Goal: Download file/media

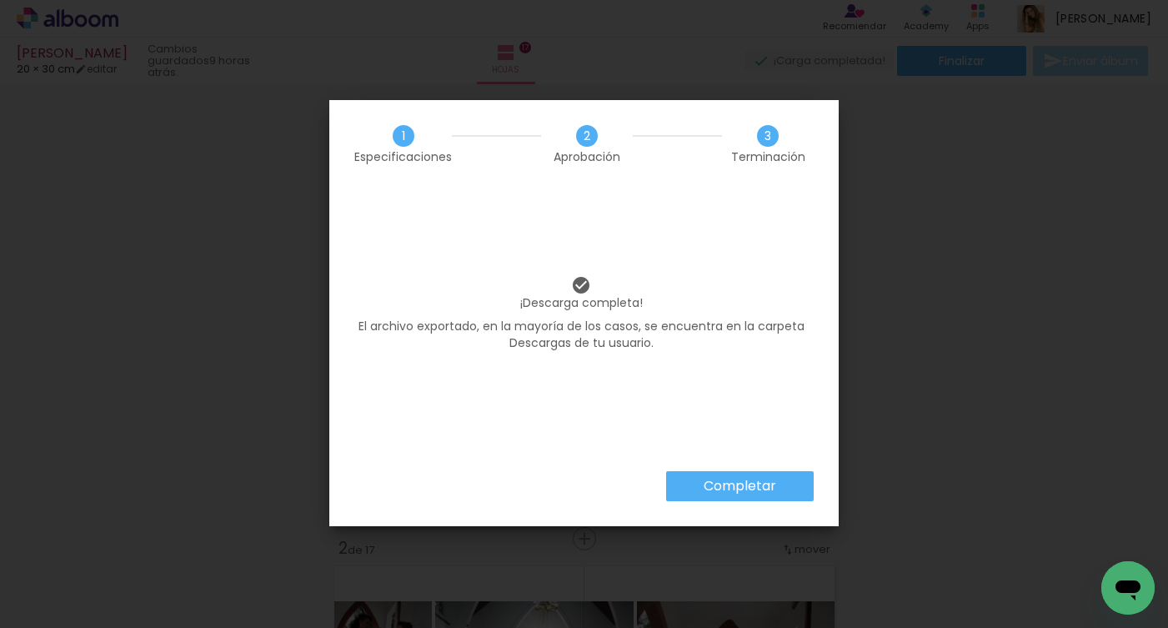
scroll to position [0, 3457]
click at [0, 0] on slot "Completar" at bounding box center [0, 0] width 0 height 0
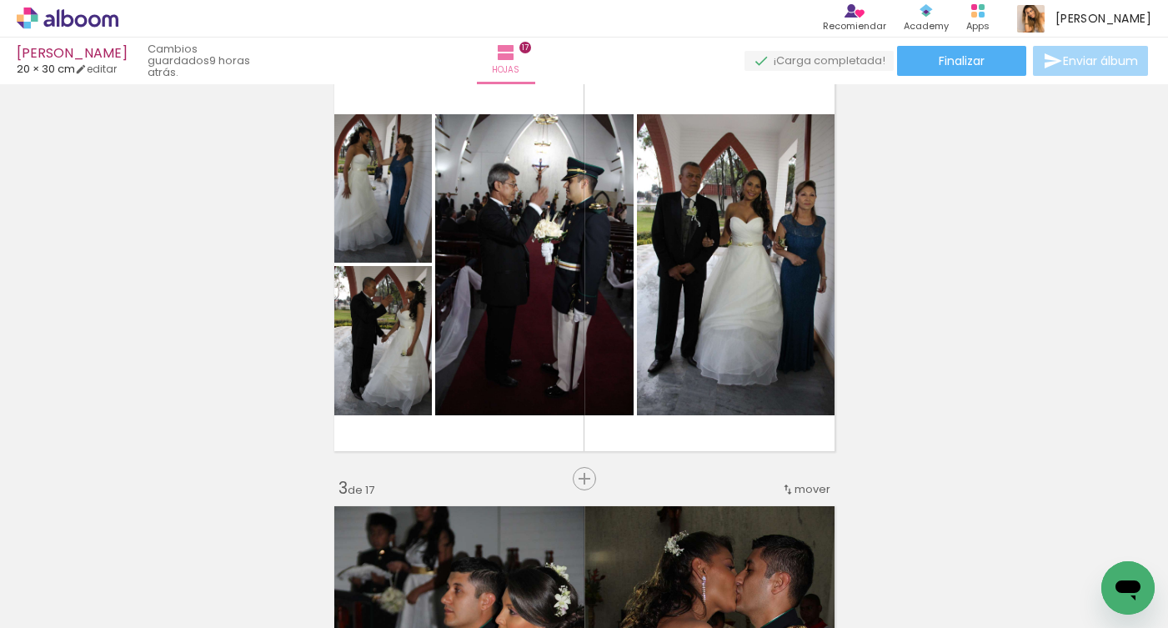
scroll to position [0, 0]
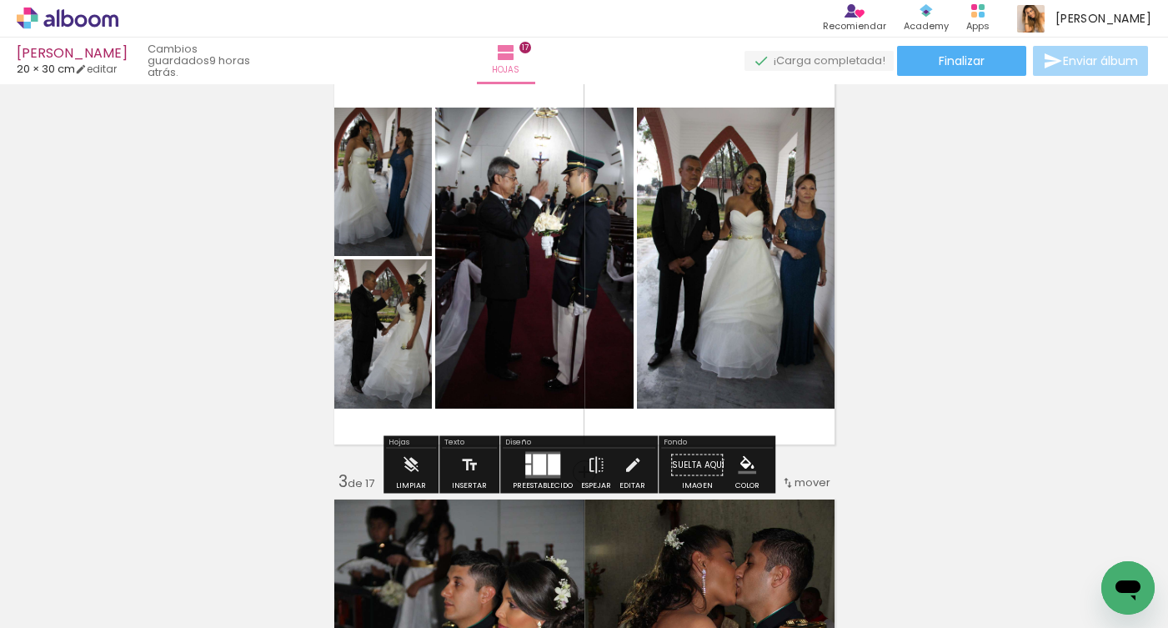
scroll to position [500, 0]
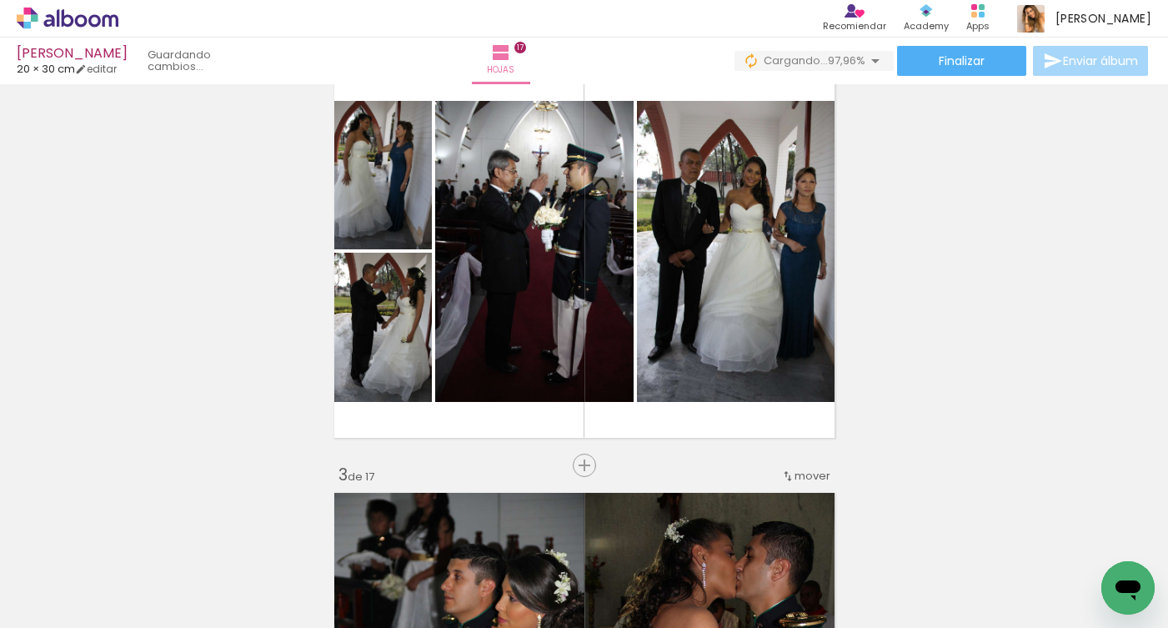
scroll to position [0, 3550]
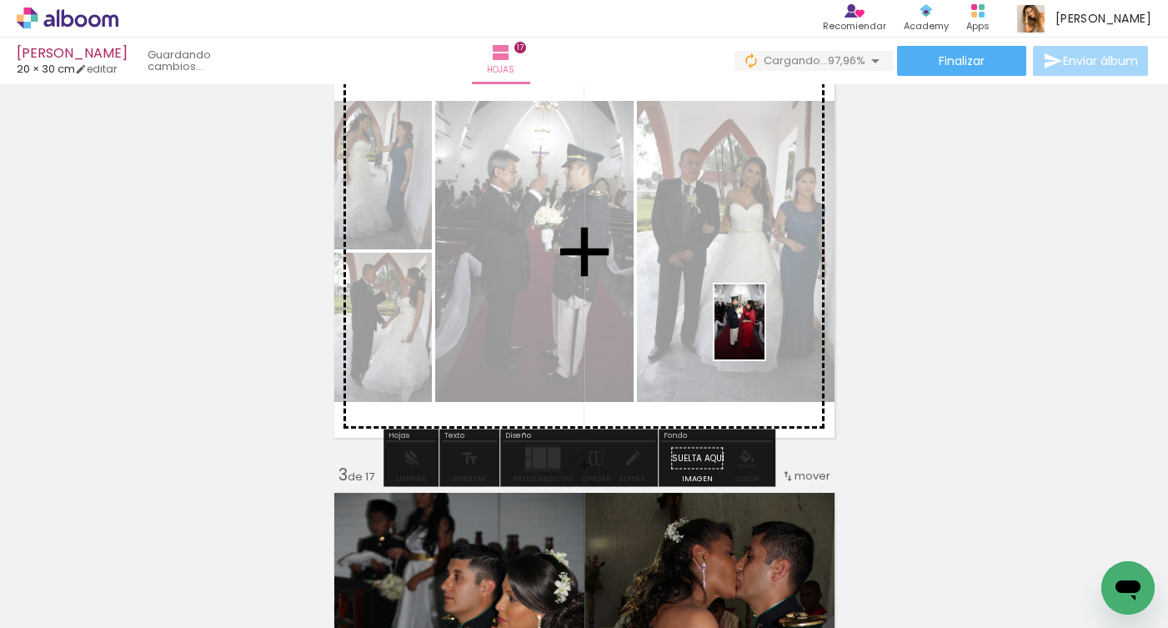
drag, startPoint x: 1102, startPoint y: 555, endPoint x: 765, endPoint y: 334, distance: 402.9
click at [765, 334] on quentale-workspace at bounding box center [584, 314] width 1168 height 628
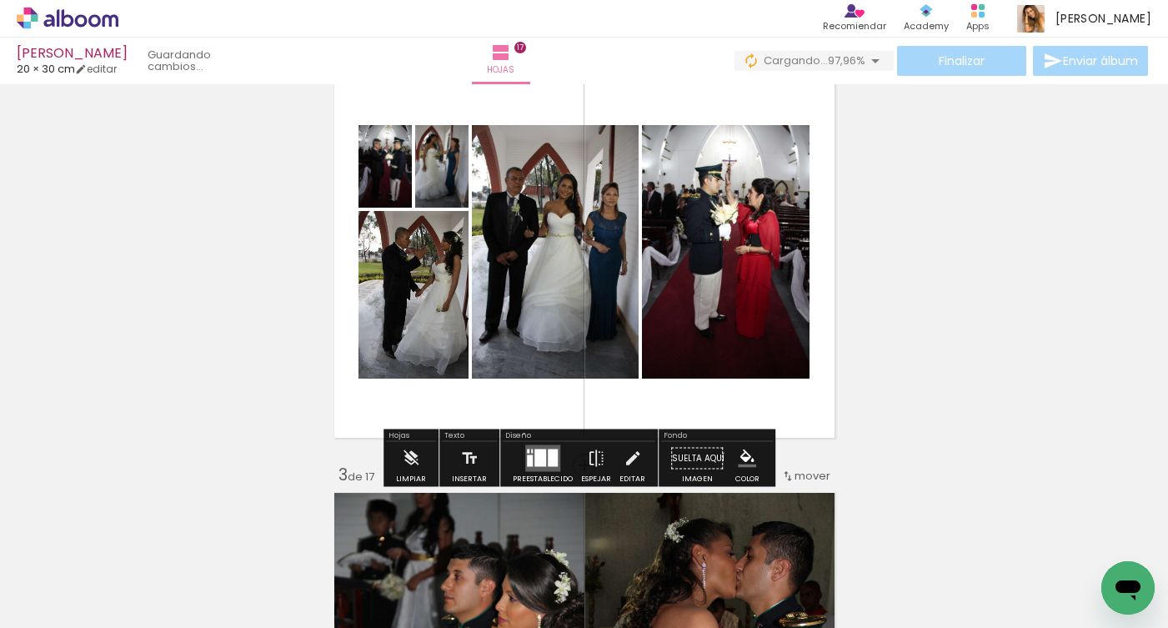
click at [548, 451] on div at bounding box center [553, 458] width 10 height 18
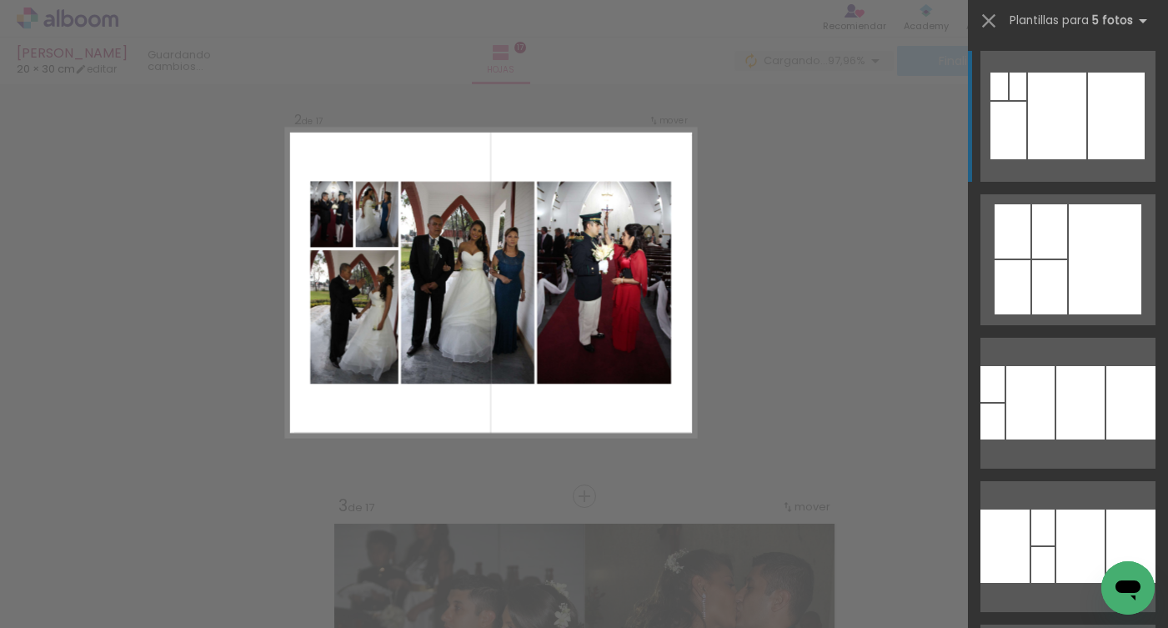
scroll to position [448, 0]
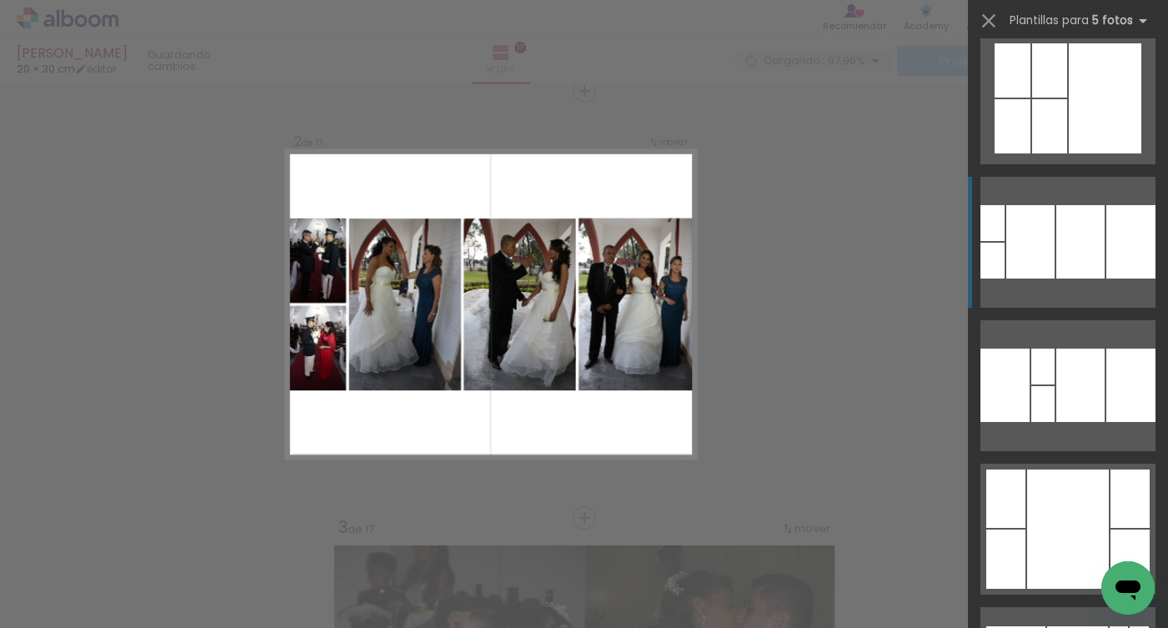
scroll to position [173, 0]
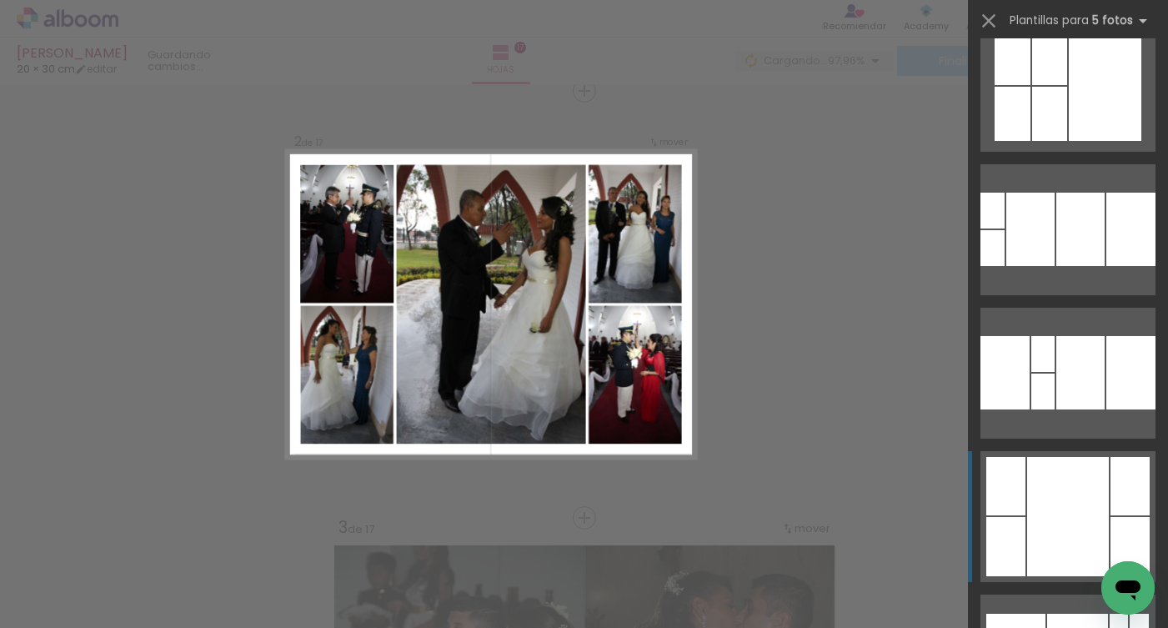
click at [1057, 266] on div at bounding box center [1081, 229] width 48 height 73
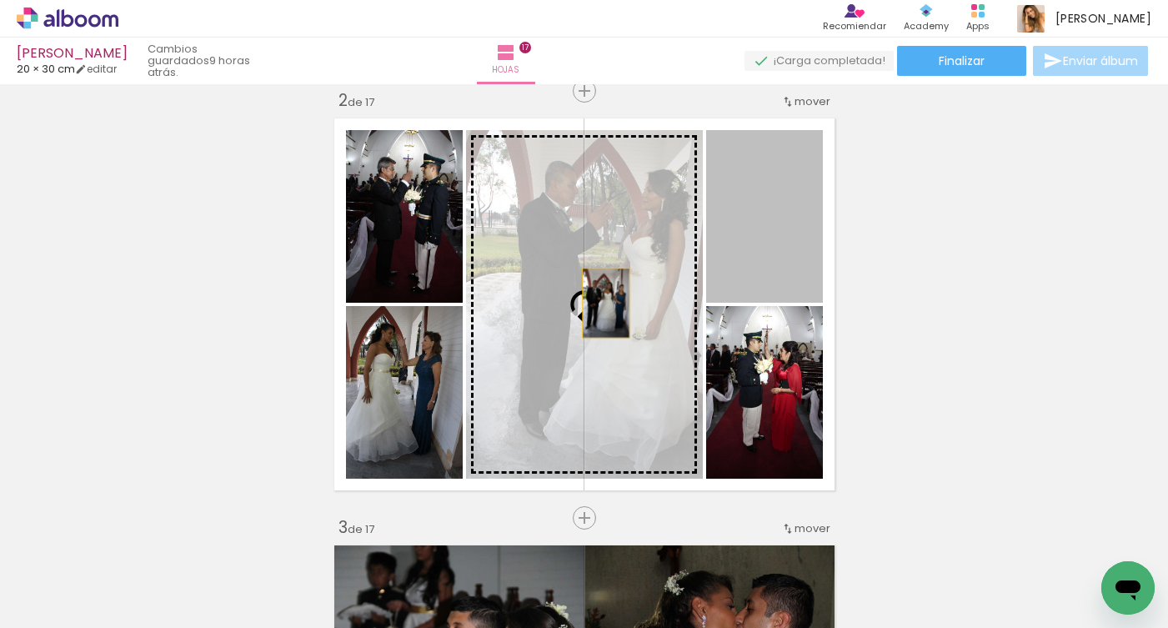
drag, startPoint x: 769, startPoint y: 234, endPoint x: 599, endPoint y: 303, distance: 183.3
click at [0, 0] on slot at bounding box center [0, 0] width 0 height 0
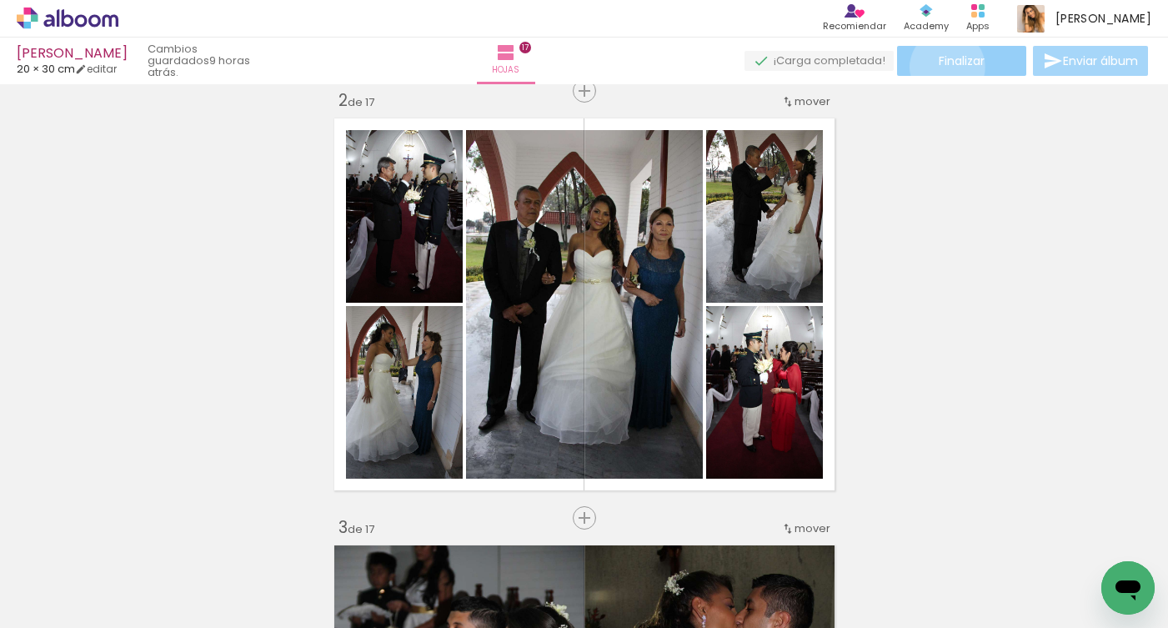
click at [941, 67] on span "Finalizar" at bounding box center [962, 61] width 46 height 12
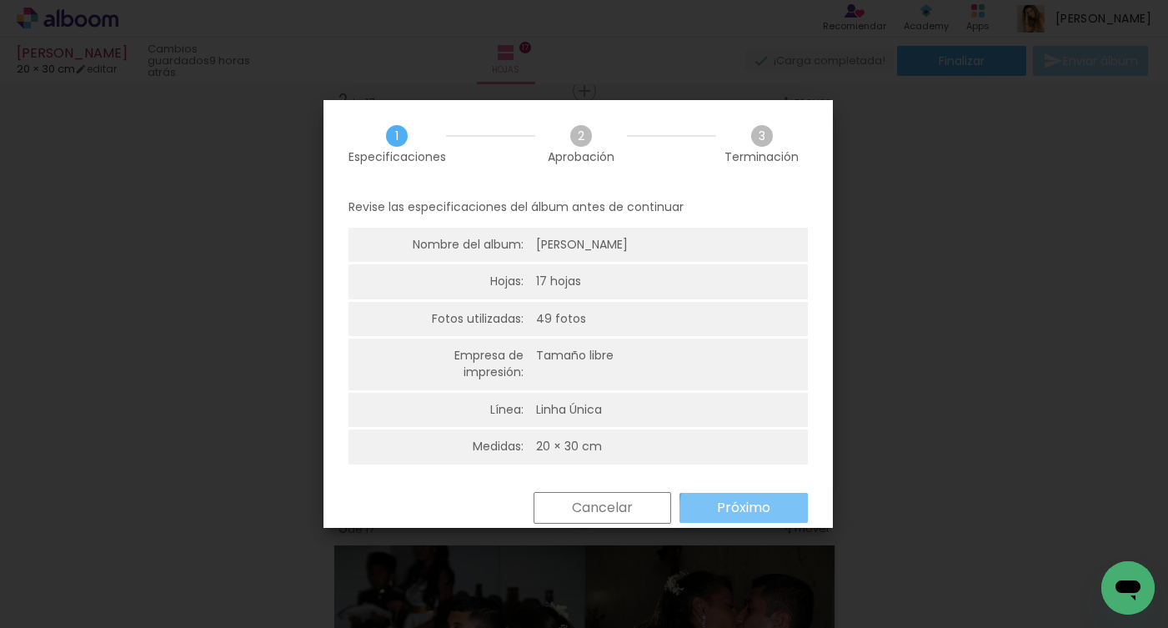
click at [0, 0] on slot "Próximo" at bounding box center [0, 0] width 0 height 0
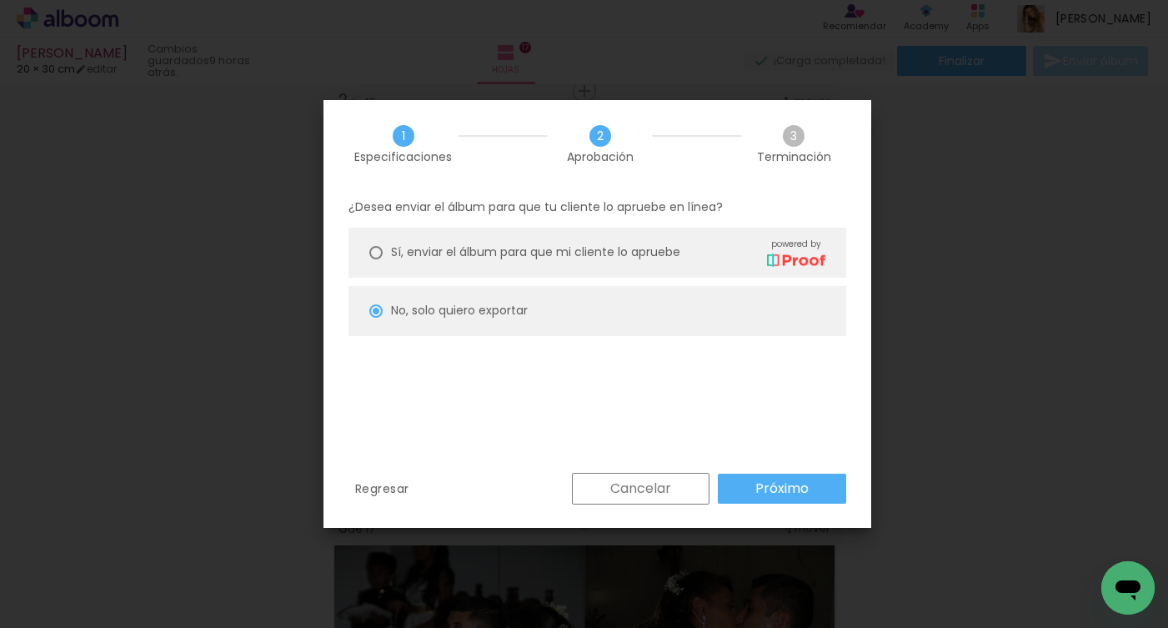
click at [0, 0] on slot "Cancelar" at bounding box center [0, 0] width 0 height 0
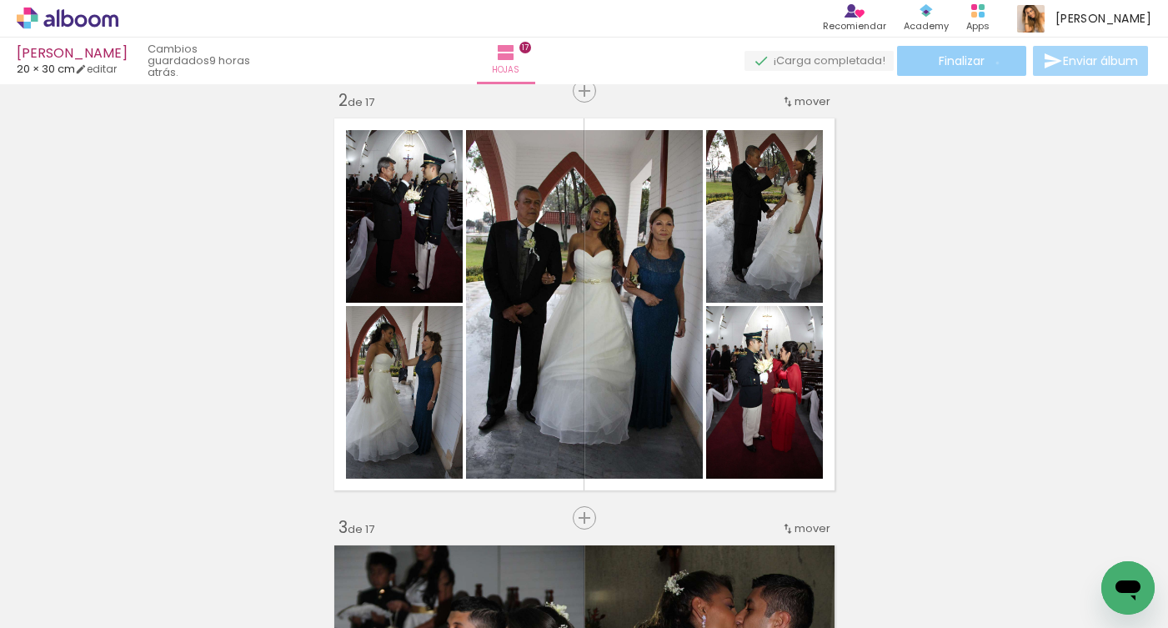
click at [992, 63] on paper-button "Finalizar" at bounding box center [961, 61] width 129 height 30
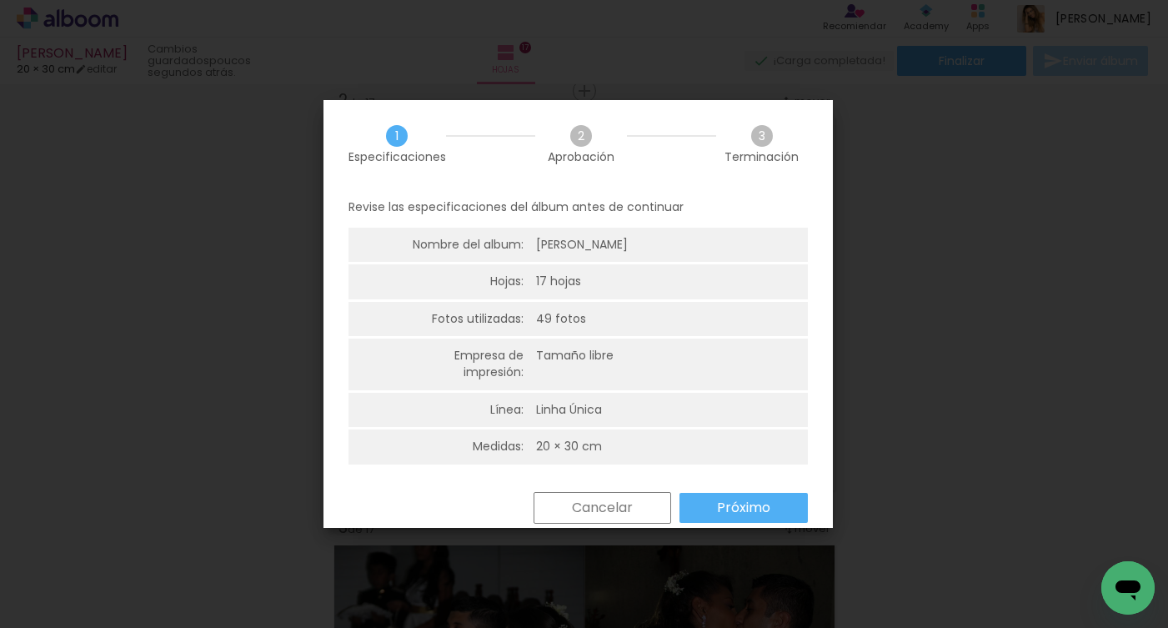
click at [0, 0] on slot "Próximo" at bounding box center [0, 0] width 0 height 0
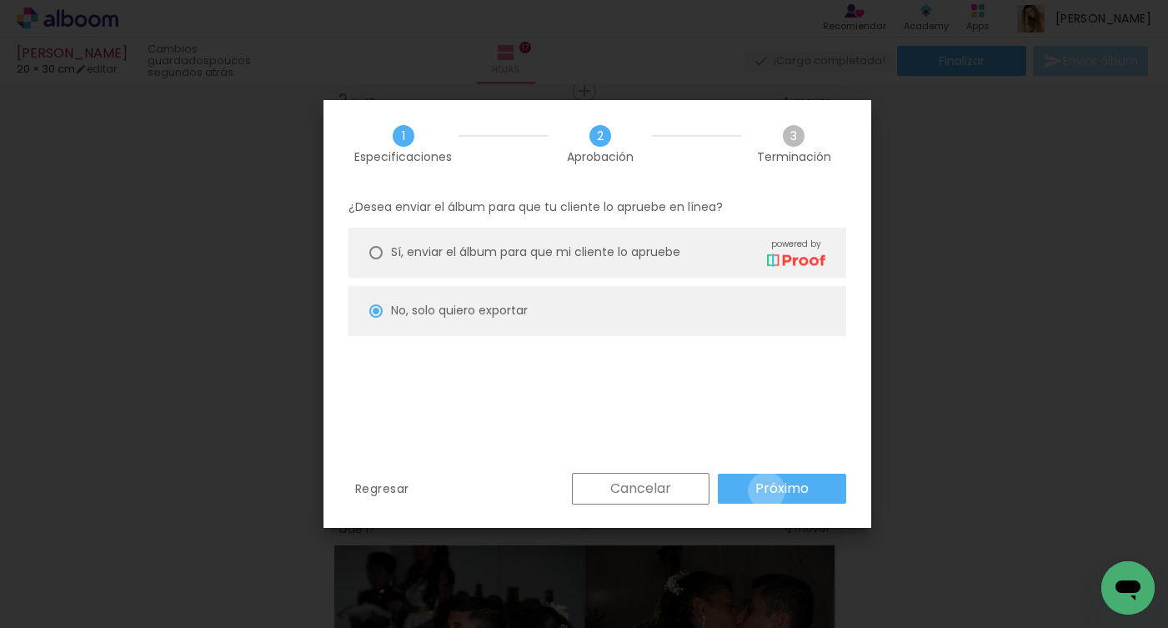
click at [0, 0] on slot "Próximo" at bounding box center [0, 0] width 0 height 0
type input "Alta, 300 DPI"
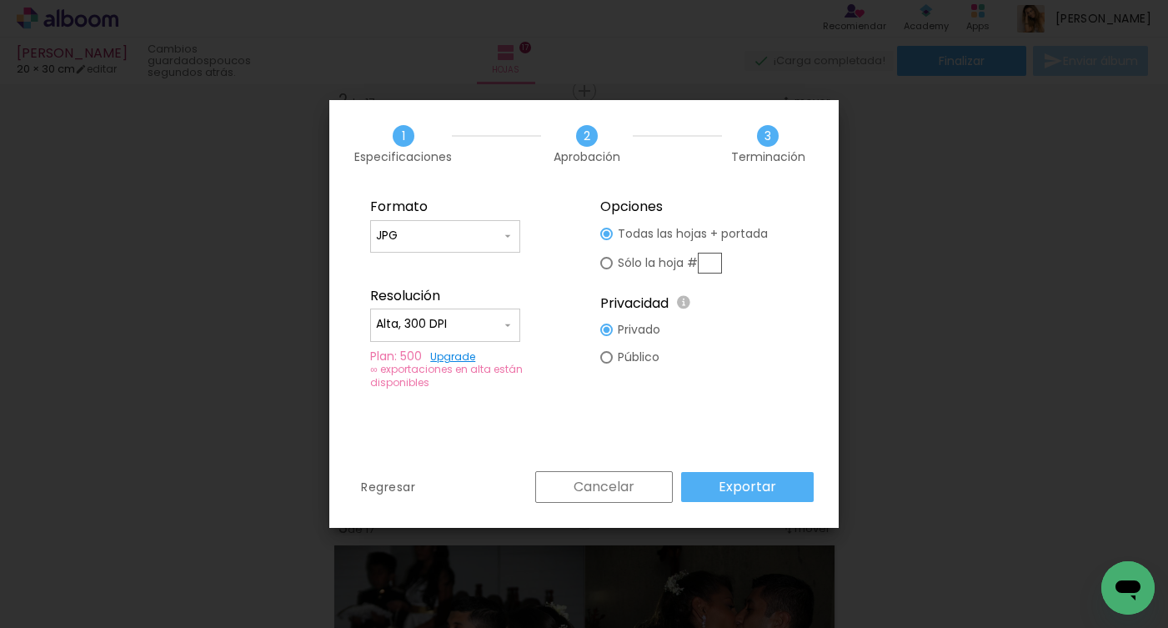
click at [710, 263] on input "text" at bounding box center [710, 263] width 24 height 21
type paper-radio-button "on"
type input "2"
click at [0, 0] on slot "Exportar" at bounding box center [0, 0] width 0 height 0
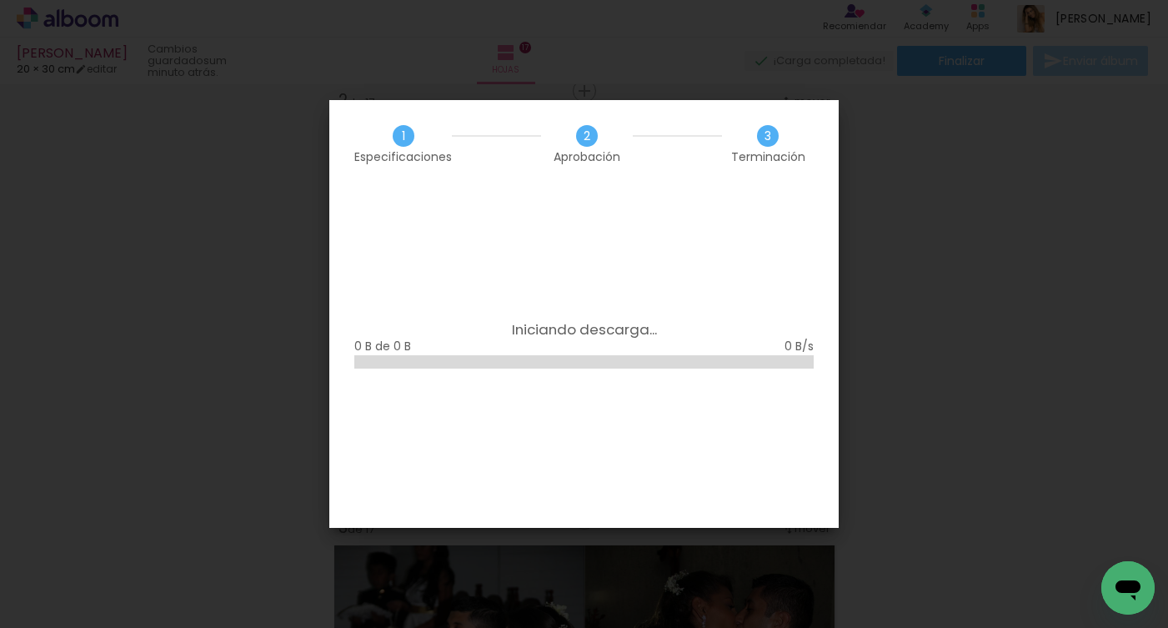
scroll to position [0, 3550]
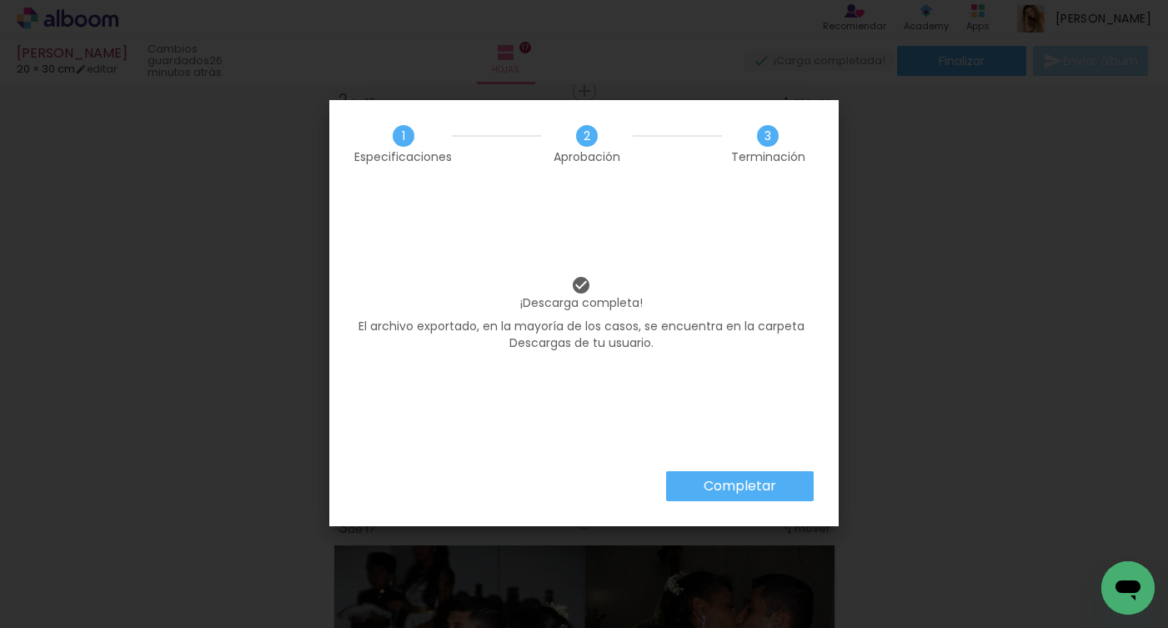
scroll to position [0, 3550]
click at [0, 0] on slot "Completar" at bounding box center [0, 0] width 0 height 0
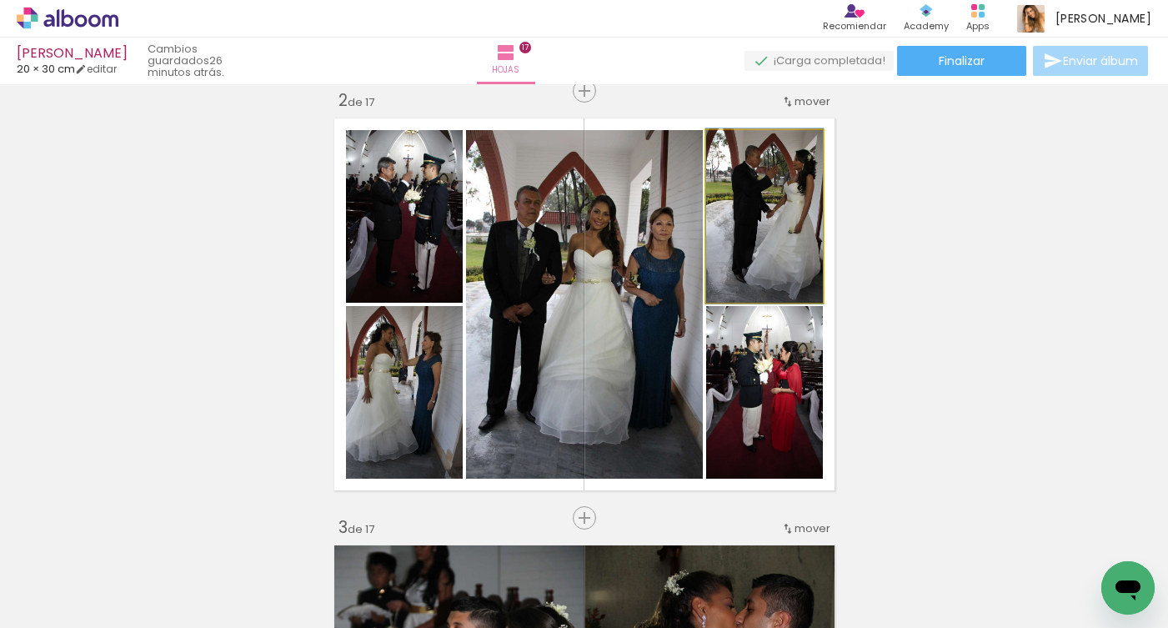
click at [786, 219] on quentale-photo at bounding box center [764, 216] width 117 height 173
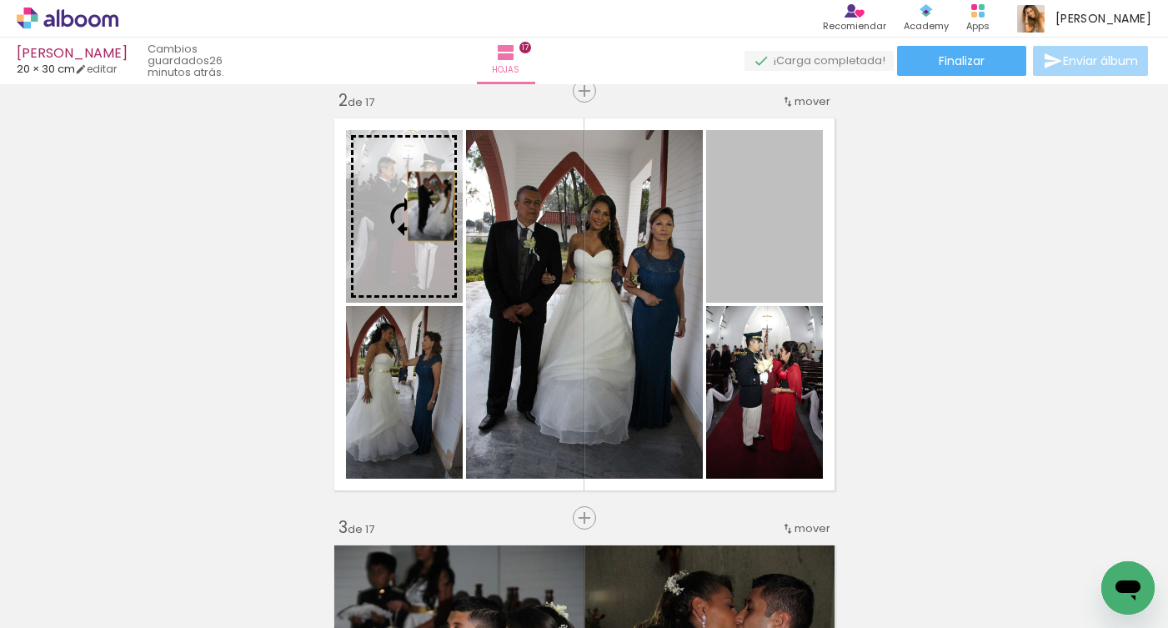
drag, startPoint x: 786, startPoint y: 219, endPoint x: 424, endPoint y: 206, distance: 362.2
click at [0, 0] on slot at bounding box center [0, 0] width 0 height 0
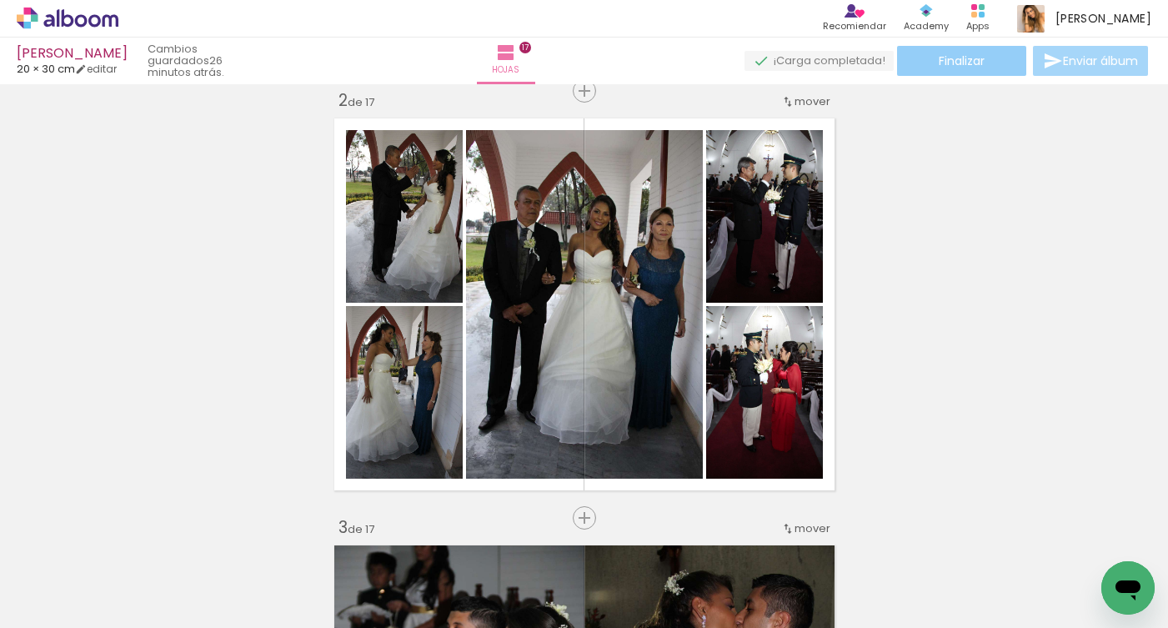
click at [977, 65] on span "Finalizar" at bounding box center [962, 61] width 46 height 12
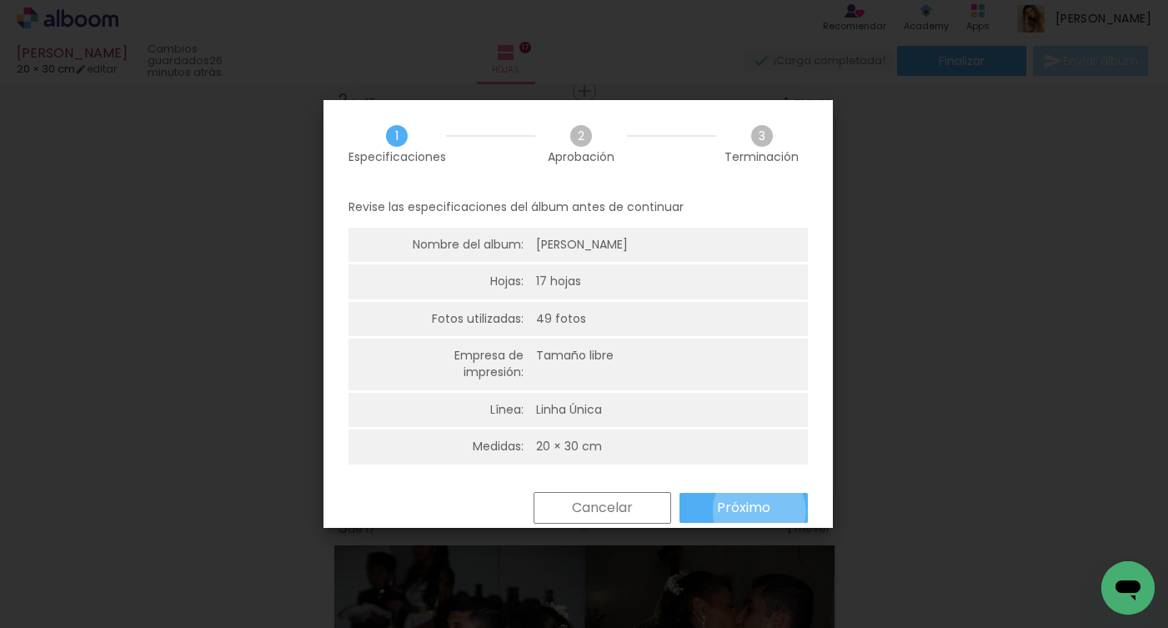
click at [0, 0] on slot "Próximo" at bounding box center [0, 0] width 0 height 0
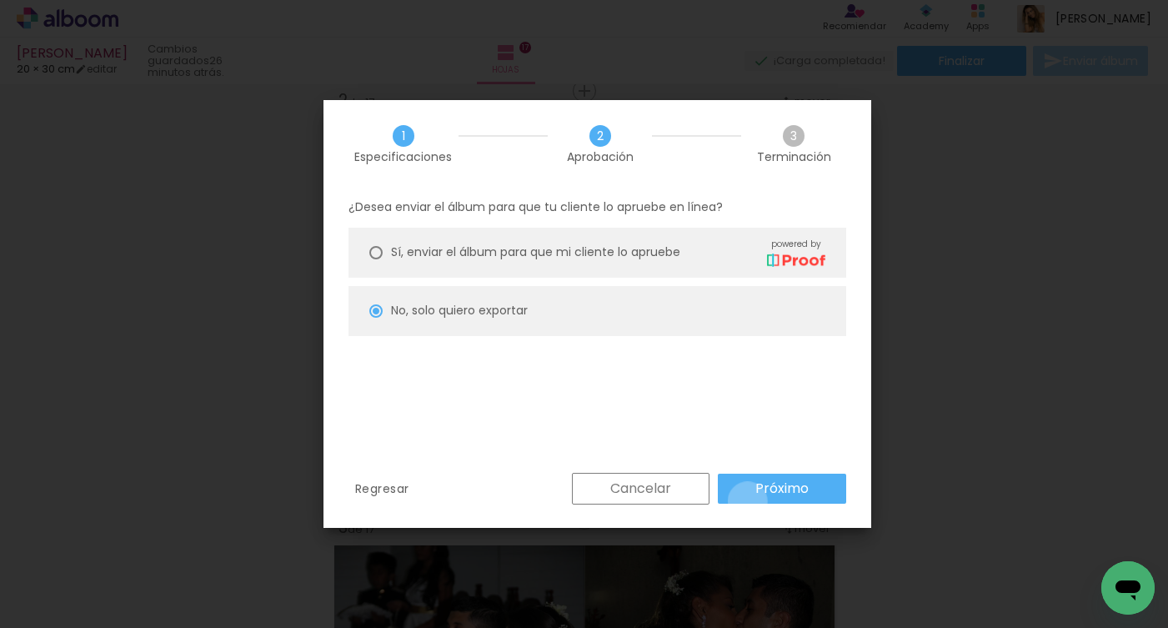
click at [748, 501] on paper-button "Próximo" at bounding box center [782, 489] width 128 height 30
type input "Alta, 300 DPI"
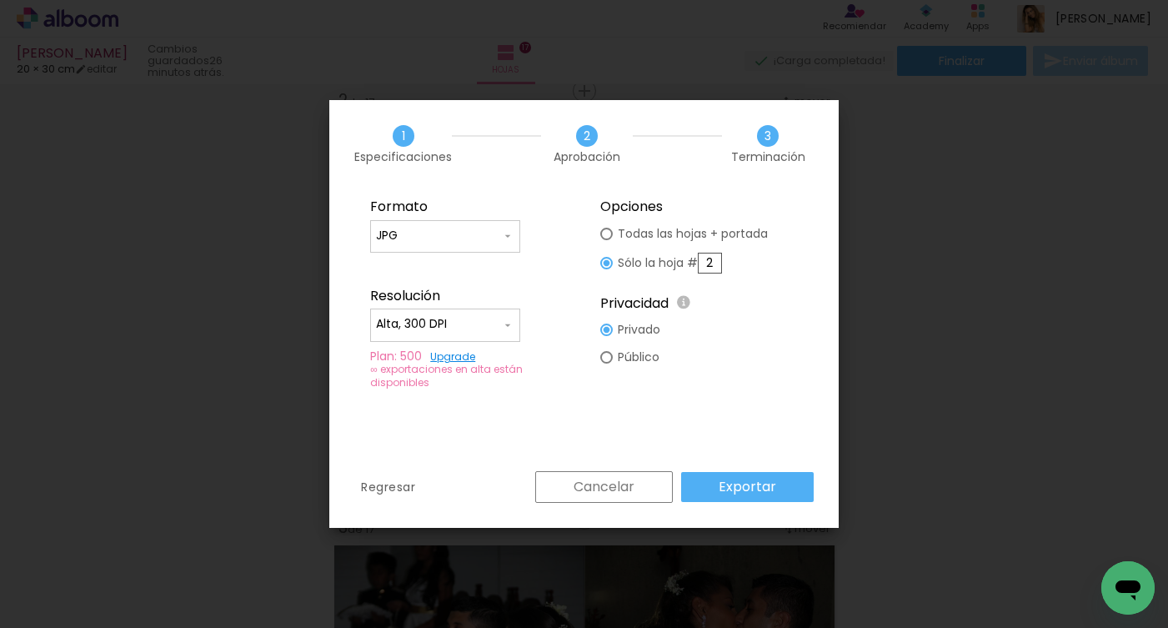
click at [0, 0] on slot "Exportar" at bounding box center [0, 0] width 0 height 0
